Goal: Find specific page/section: Find specific page/section

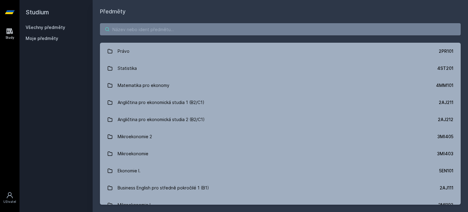
click at [188, 34] on input "search" at bounding box center [280, 29] width 361 height 12
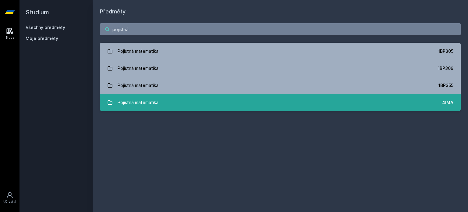
type input "pojistná"
click at [156, 104] on div "Pojistná matematika" at bounding box center [138, 102] width 41 height 12
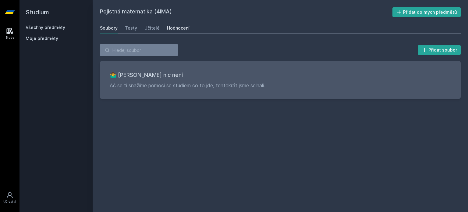
click at [178, 26] on div "Hodnocení" at bounding box center [178, 28] width 23 height 6
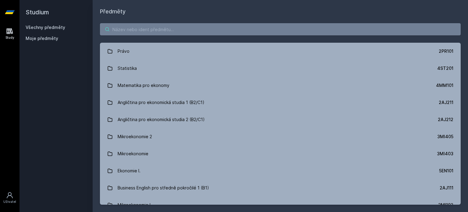
click at [135, 30] on input "search" at bounding box center [280, 29] width 361 height 12
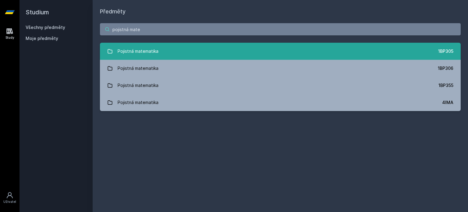
type input "pojistná mate"
drag, startPoint x: 173, startPoint y: 51, endPoint x: 144, endPoint y: 52, distance: 29.3
click at [144, 52] on div "Pojistná matematika" at bounding box center [138, 51] width 41 height 12
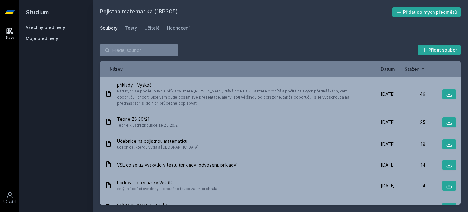
click at [177, 37] on div "Přidat soubor Řazení: Název Datum Stažení Název Datum Stažení příklady - Vyskoč…" at bounding box center [280, 124] width 375 height 175
click at [174, 30] on div "Hodnocení" at bounding box center [178, 28] width 23 height 6
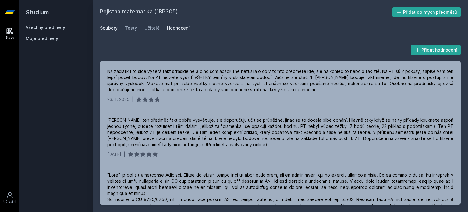
click at [110, 30] on div "Soubory" at bounding box center [109, 28] width 18 height 6
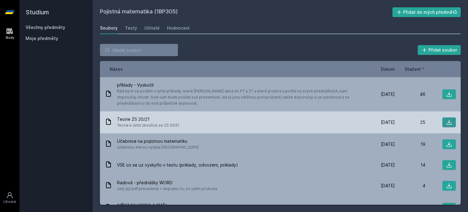
click at [446, 121] on icon at bounding box center [449, 122] width 6 height 6
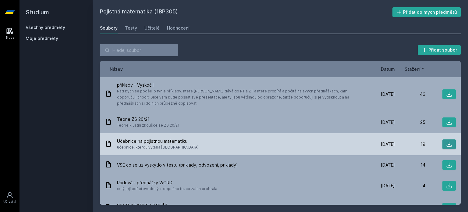
click at [449, 144] on button at bounding box center [448, 144] width 13 height 10
